Goal: Complete application form: Complete application form

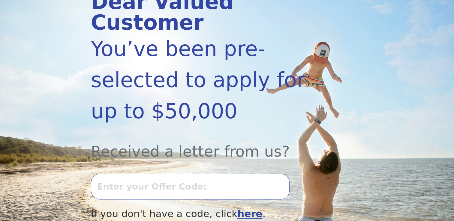
scroll to position [124, 0]
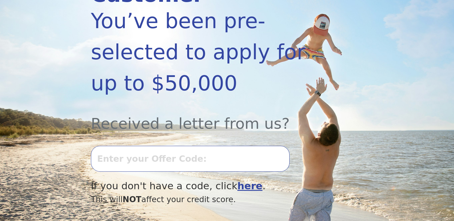
click at [150, 146] on input "text" at bounding box center [190, 159] width 199 height 26
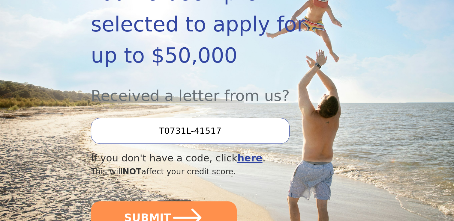
scroll to position [160, 0]
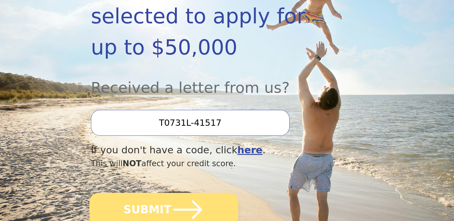
type input "T0731L-41517"
click at [156, 193] on button "SUBMIT" at bounding box center [163, 210] width 149 height 34
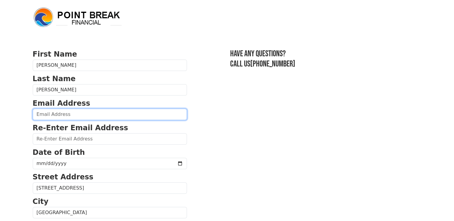
click at [43, 114] on input "email" at bounding box center [110, 114] width 154 height 11
type input "Lawannascott@gmail.com"
type input "(469) 226-3542"
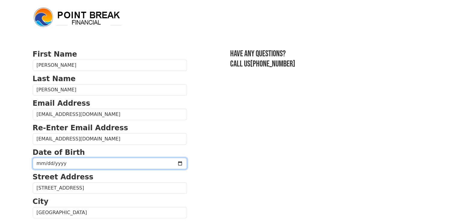
click at [43, 164] on input "date" at bounding box center [110, 163] width 154 height 11
type input "1970-01-06"
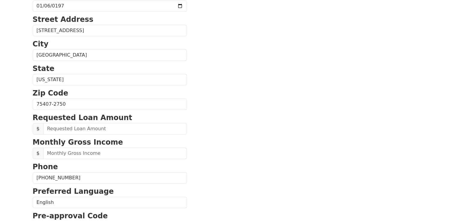
scroll to position [158, 0]
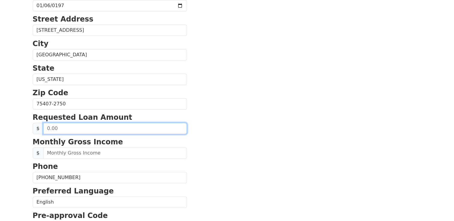
click at [84, 129] on input "text" at bounding box center [115, 128] width 144 height 11
type input "25,000.00"
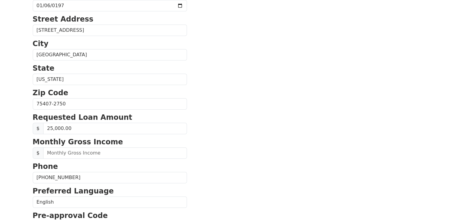
click at [224, 166] on section "First Name Lawanna Last Name Scott Email Address Lawannascott@gmail.com Re-Ente…" at bounding box center [227, 105] width 389 height 428
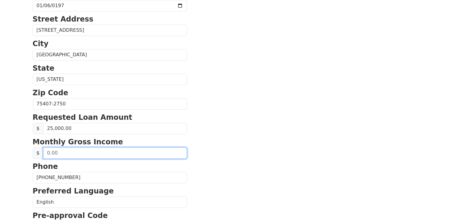
click at [69, 152] on input "text" at bounding box center [115, 153] width 144 height 11
type input "4,000.00"
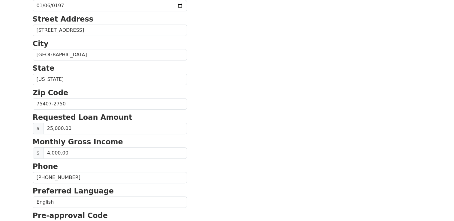
click at [315, 155] on section "First Name Lawanna Last Name Scott Email Address Lawannascott@gmail.com Re-Ente…" at bounding box center [227, 105] width 389 height 428
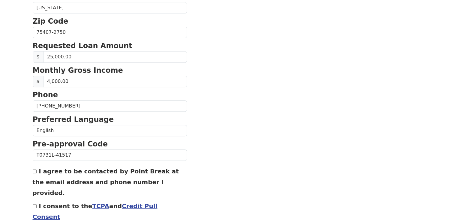
scroll to position [230, 0]
click at [33, 173] on div "I agree to be contacted by Point Break at the email address and phone number I …" at bounding box center [110, 182] width 154 height 32
click at [33, 170] on input "I agree to be contacted by Point Break at the email address and phone number I …" at bounding box center [35, 172] width 4 height 4
checkbox input "true"
click at [33, 204] on input "I consent to the TCPA and Credit Pull Consent" at bounding box center [35, 206] width 4 height 4
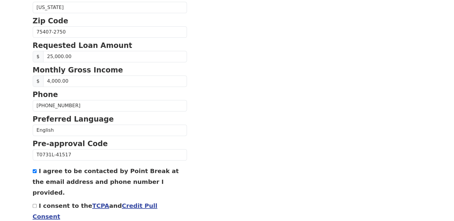
checkbox input "true"
